Goal: Information Seeking & Learning: Understand process/instructions

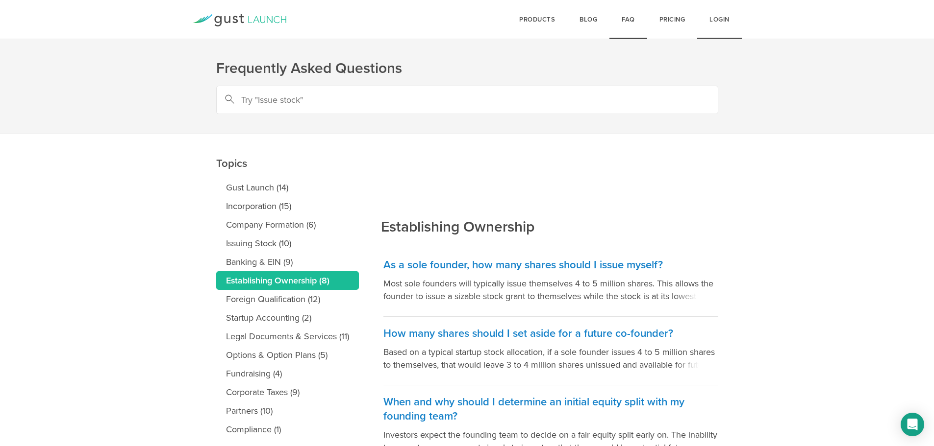
click at [706, 29] on link "Login" at bounding box center [719, 19] width 45 height 39
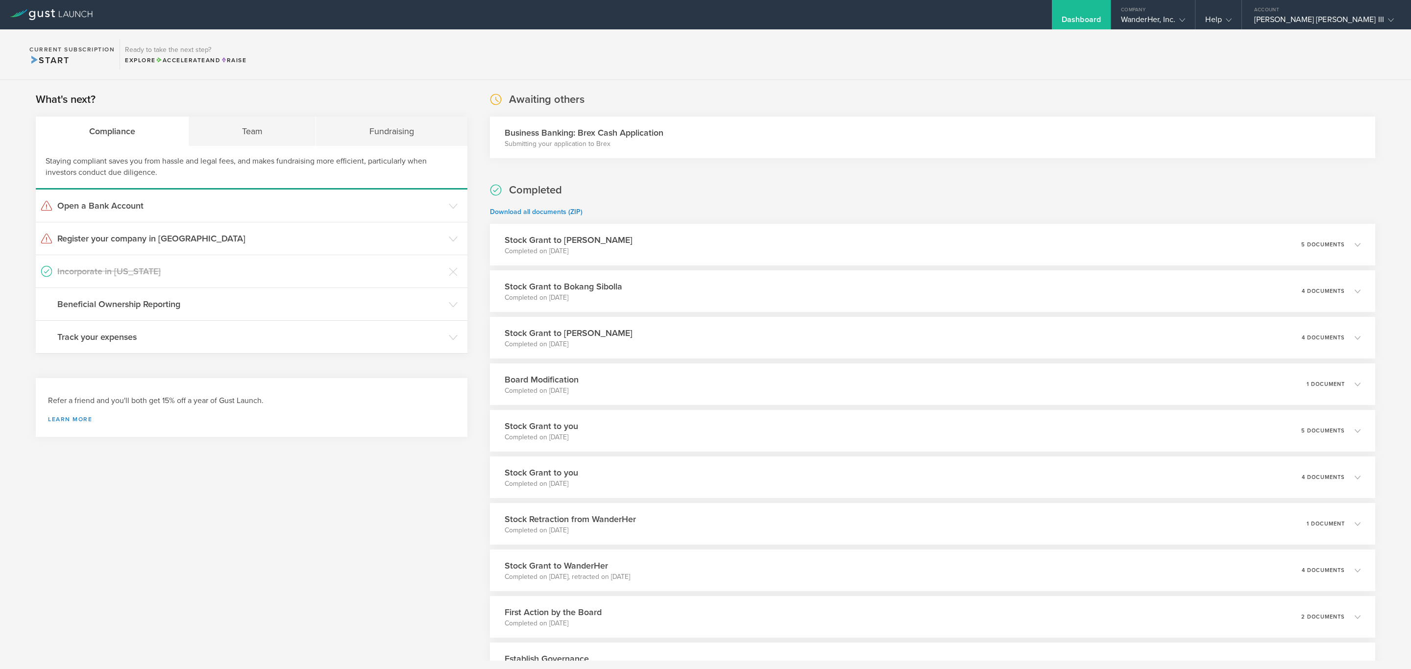
click at [595, 135] on h3 "Business Banking: Brex Cash Application" at bounding box center [584, 132] width 159 height 13
click at [530, 133] on h3 "Business Banking: Brex Cash Application" at bounding box center [584, 132] width 159 height 13
click at [575, 139] on p "Submitting your application to Brex" at bounding box center [584, 144] width 159 height 10
